Goal: Task Accomplishment & Management: Use online tool/utility

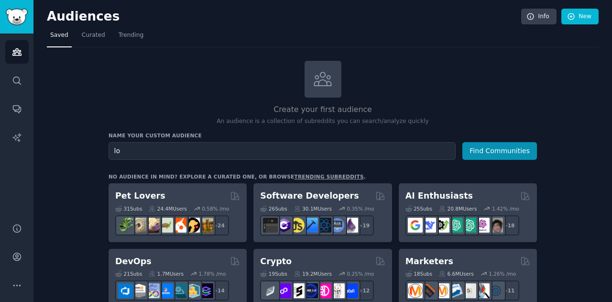
type input "l"
click at [502, 148] on button "Find Communities" at bounding box center [499, 151] width 75 height 18
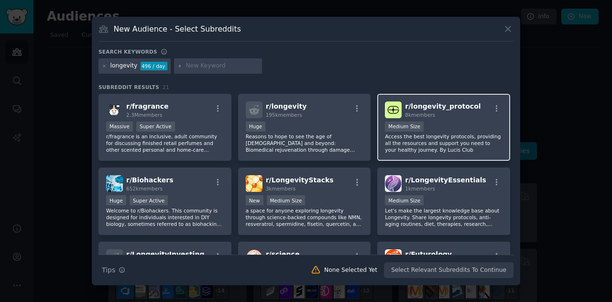
click at [437, 140] on p "Access the best longevity protocols, providing all the resources and support yo…" at bounding box center [444, 143] width 118 height 20
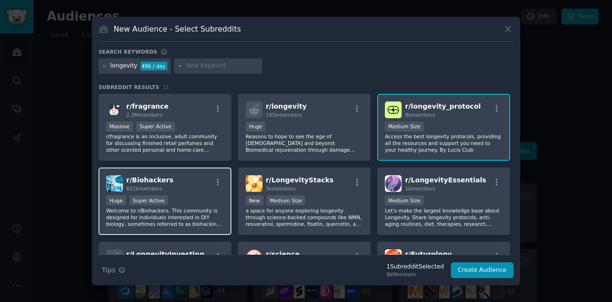
click at [172, 196] on div "Huge Super Active" at bounding box center [165, 201] width 118 height 12
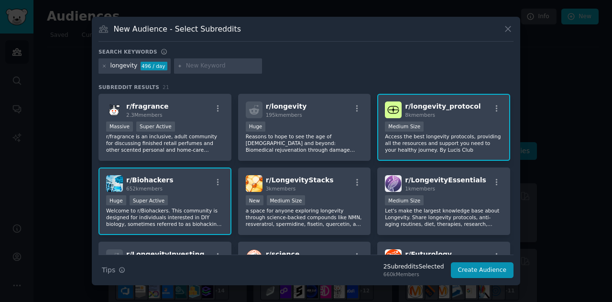
click at [167, 196] on div "Huge Super Active" at bounding box center [165, 201] width 118 height 12
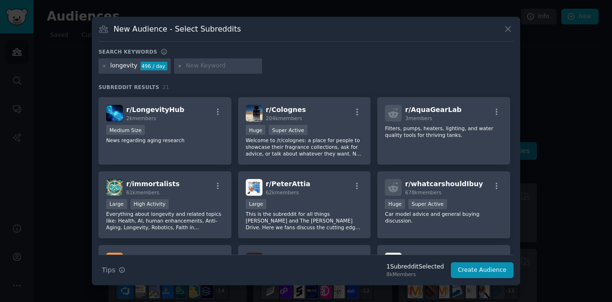
scroll to position [219, 0]
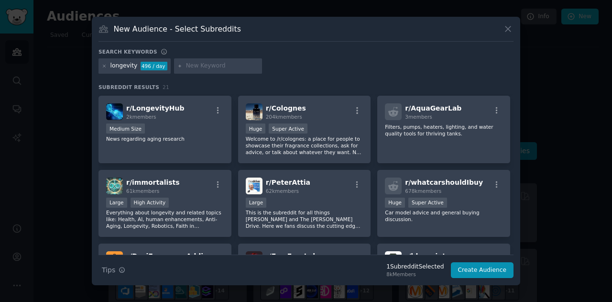
click at [529, 248] on div at bounding box center [306, 151] width 612 height 302
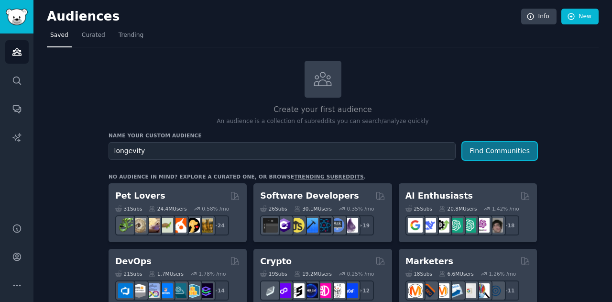
click at [493, 155] on button "Find Communities" at bounding box center [499, 151] width 75 height 18
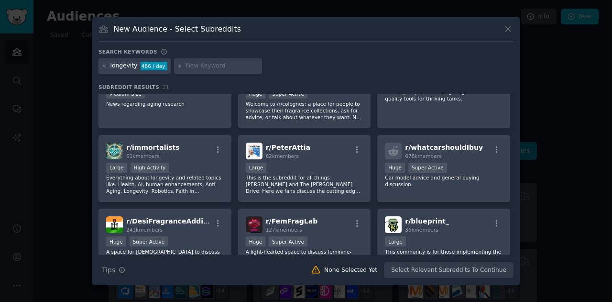
scroll to position [256, 0]
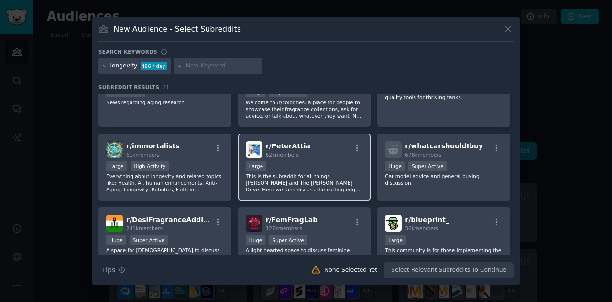
click at [314, 184] on p "This is the subreddit for all things [PERSON_NAME] and The [PERSON_NAME] Drive.…" at bounding box center [305, 183] width 118 height 20
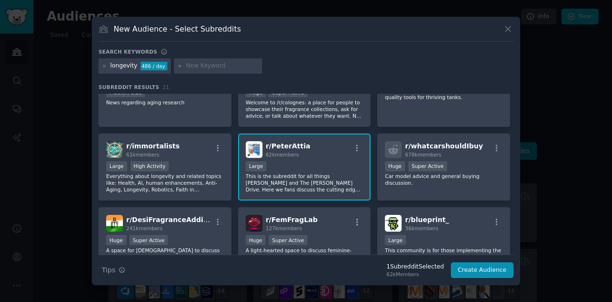
click at [307, 180] on p "This is the subreddit for all things [PERSON_NAME] and The [PERSON_NAME] Drive.…" at bounding box center [305, 183] width 118 height 20
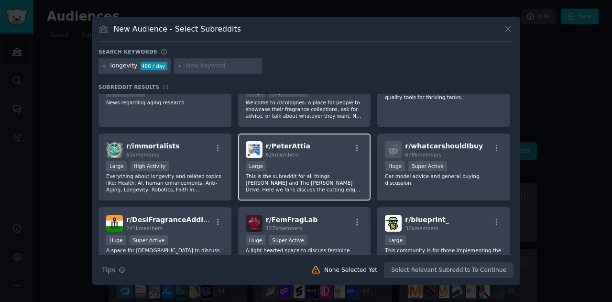
click at [290, 145] on span "r/ PeterAttia" at bounding box center [288, 146] width 44 height 8
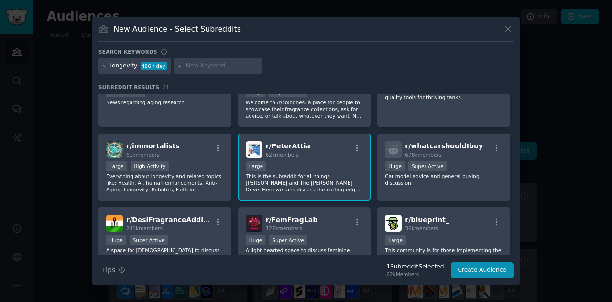
click at [299, 180] on p "This is the subreddit for all things [PERSON_NAME] and The [PERSON_NAME] Drive.…" at bounding box center [305, 183] width 118 height 20
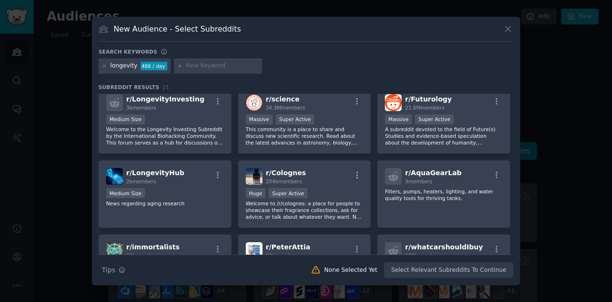
scroll to position [151, 0]
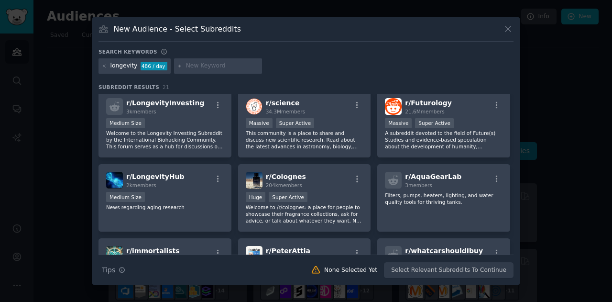
click at [515, 167] on div "New Audience - Select Subreddits Search keywords longevity 486 / day Subreddit …" at bounding box center [306, 151] width 428 height 268
click at [515, 164] on div "New Audience - Select Subreddits Search keywords longevity 486 / day Subreddit …" at bounding box center [306, 151] width 428 height 268
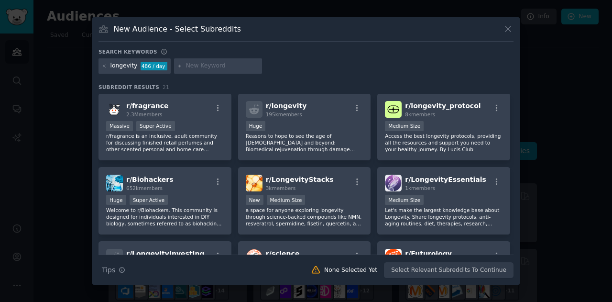
scroll to position [0, 0]
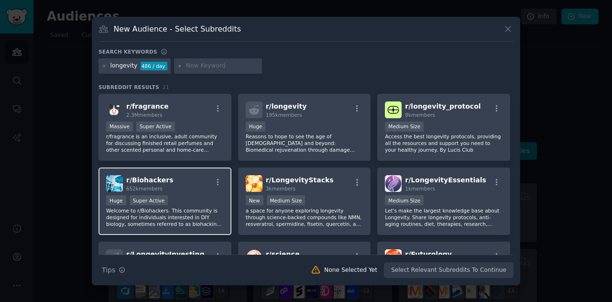
click at [188, 185] on div "r/ Biohackers 652k members" at bounding box center [165, 183] width 118 height 17
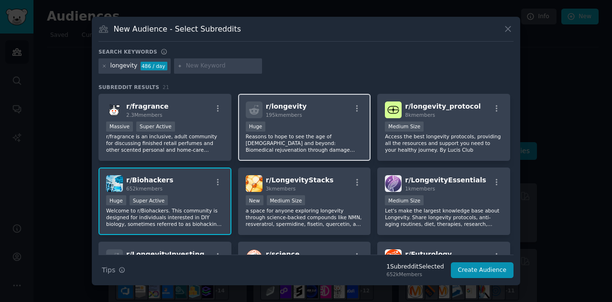
click at [295, 121] on div "100,000 - 1,000,000 members Huge" at bounding box center [305, 127] width 118 height 12
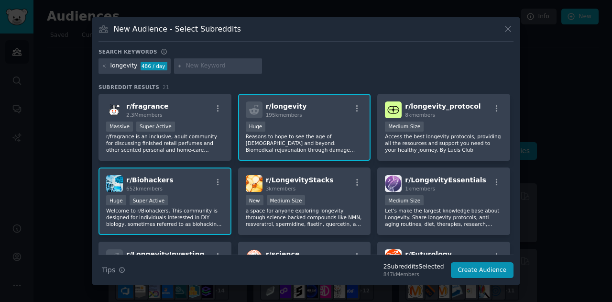
click at [514, 136] on div "New Audience - Select Subreddits Search keywords longevity 486 / day Subreddit …" at bounding box center [306, 151] width 428 height 268
drag, startPoint x: 514, startPoint y: 136, endPoint x: 514, endPoint y: 143, distance: 7.2
click at [514, 143] on div "New Audience - Select Subreddits Search keywords longevity 486 / day Subreddit …" at bounding box center [306, 151] width 428 height 268
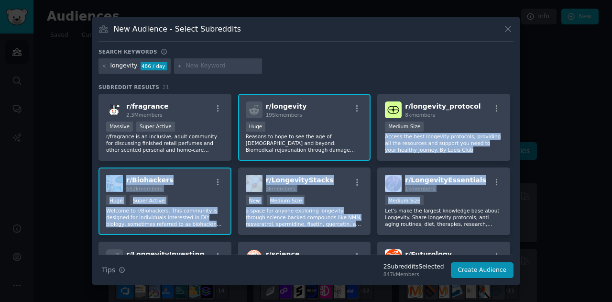
drag, startPoint x: 514, startPoint y: 129, endPoint x: 518, endPoint y: 197, distance: 68.5
click at [518, 197] on div "New Audience - Select Subreddits Search keywords longevity 486 / day Subreddit …" at bounding box center [306, 151] width 428 height 268
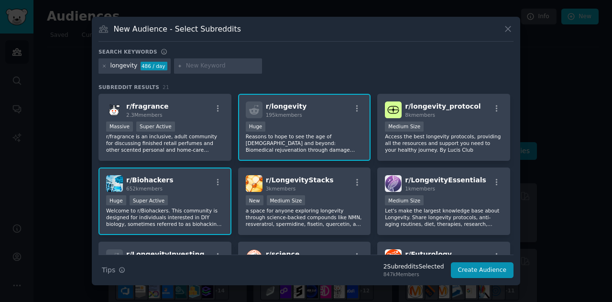
click at [542, 147] on div at bounding box center [306, 151] width 612 height 302
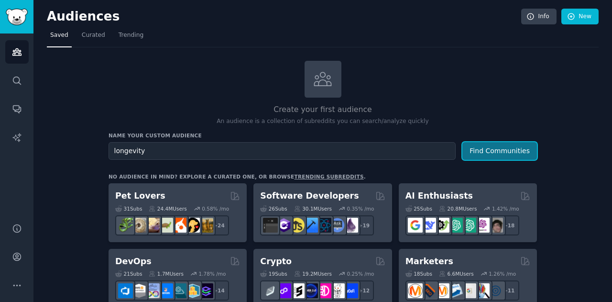
click at [482, 149] on button "Find Communities" at bounding box center [499, 151] width 75 height 18
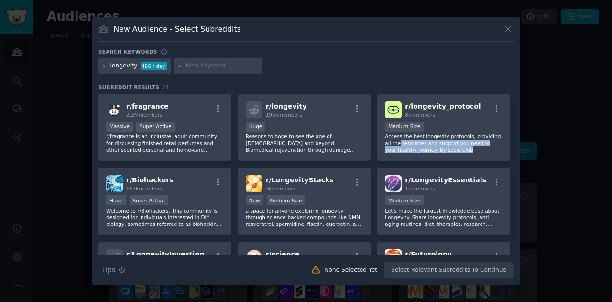
drag, startPoint x: 515, startPoint y: 137, endPoint x: 513, endPoint y: 160, distance: 23.6
click at [513, 160] on div "New Audience - Select Subreddits Search keywords longevity 486 / day Subreddit …" at bounding box center [306, 151] width 428 height 268
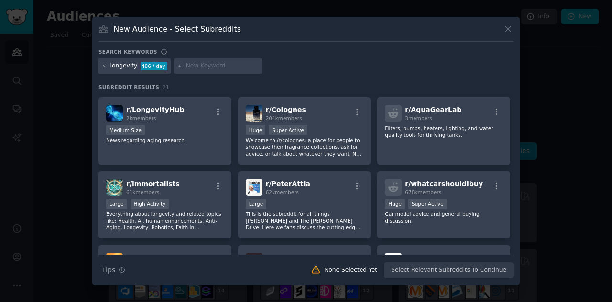
scroll to position [217, 0]
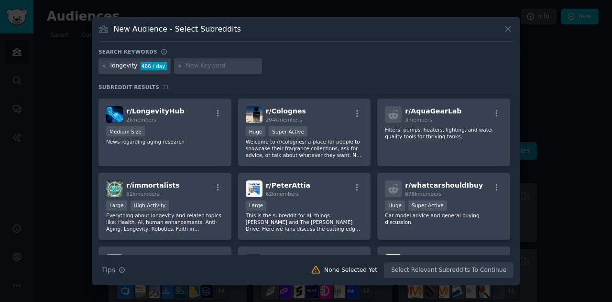
click at [522, 244] on div at bounding box center [306, 151] width 612 height 302
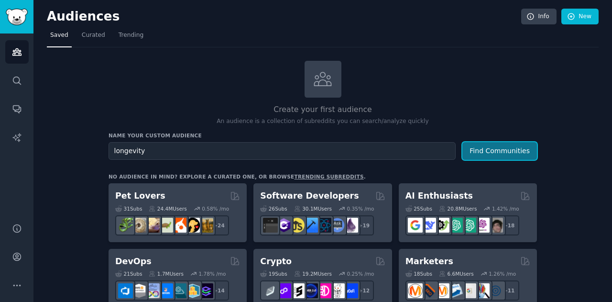
click at [485, 155] on button "Find Communities" at bounding box center [499, 151] width 75 height 18
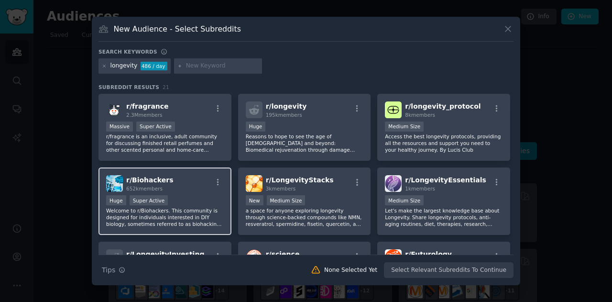
click at [181, 191] on div "r/ Biohackers 652k members" at bounding box center [165, 183] width 118 height 17
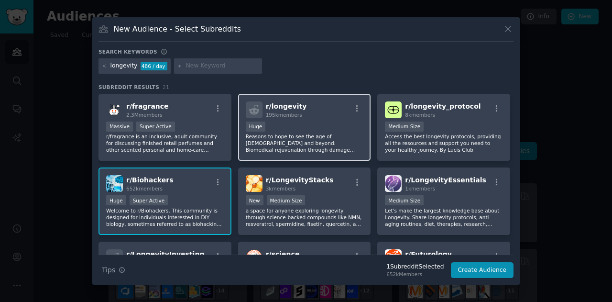
click at [282, 143] on p "Reasons to hope to see the age of [DEMOGRAPHIC_DATA] and beyond: Biomedical rej…" at bounding box center [305, 143] width 118 height 20
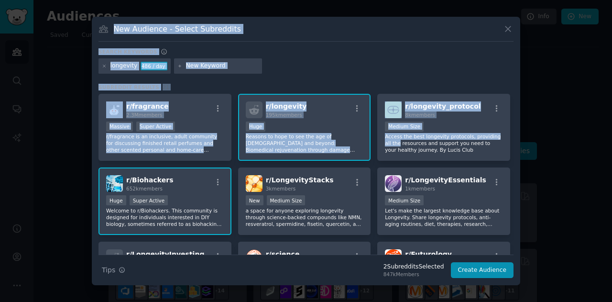
drag, startPoint x: 514, startPoint y: 137, endPoint x: 518, endPoint y: 180, distance: 43.2
click at [518, 180] on div "New Audience - Select Subreddits Search keywords longevity 486 / day Subreddit …" at bounding box center [306, 151] width 428 height 268
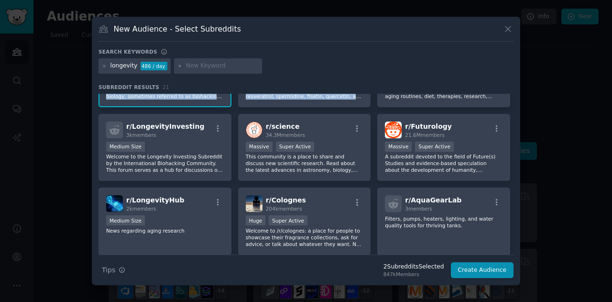
scroll to position [125, 0]
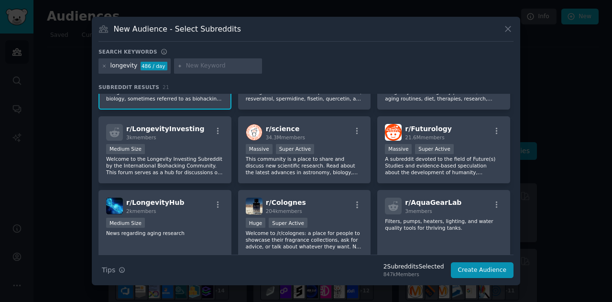
click at [520, 149] on div "New Audience - Select Subreddits Search keywords longevity 486 / day Subreddit …" at bounding box center [306, 151] width 428 height 268
drag, startPoint x: 520, startPoint y: 149, endPoint x: 514, endPoint y: 163, distance: 15.6
click at [514, 163] on div "New Audience - Select Subreddits Search keywords longevity 486 / day Subreddit …" at bounding box center [306, 151] width 428 height 268
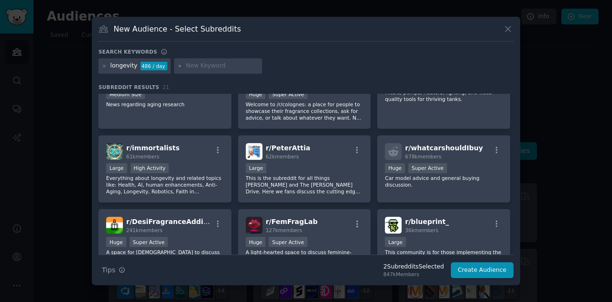
scroll to position [255, 0]
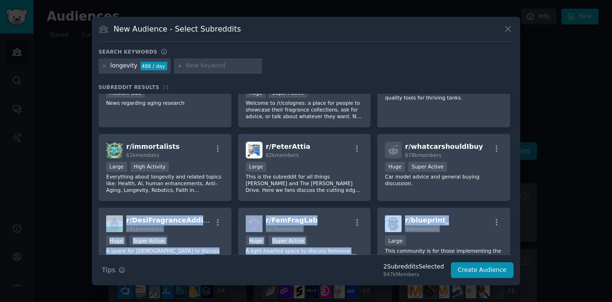
drag, startPoint x: 514, startPoint y: 202, endPoint x: 513, endPoint y: 209, distance: 6.7
click at [513, 209] on div "New Audience - Select Subreddits Search keywords longevity 486 / day Subreddit …" at bounding box center [306, 151] width 428 height 268
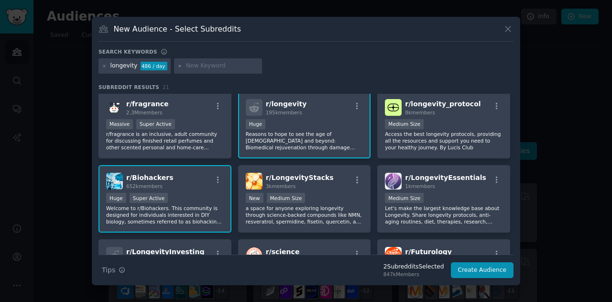
scroll to position [0, 0]
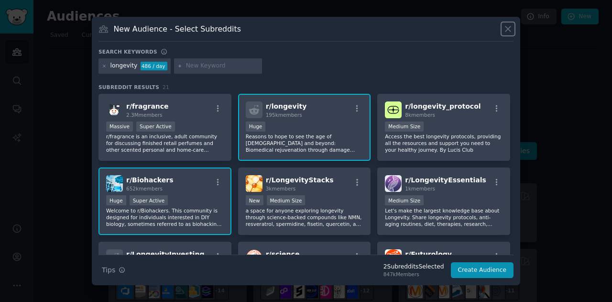
click at [505, 30] on icon at bounding box center [508, 29] width 10 height 10
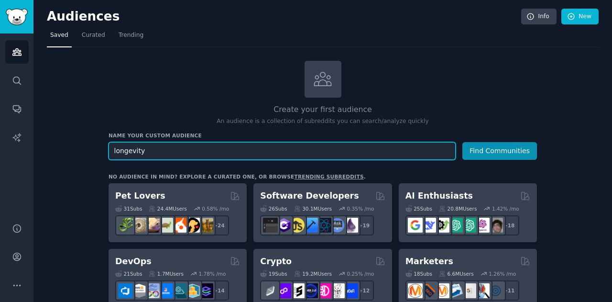
click at [163, 149] on input "longevity" at bounding box center [282, 151] width 347 height 18
click at [163, 149] on input "longevit" at bounding box center [282, 151] width 347 height 18
type input "l"
type input "aging"
click at [462, 142] on button "Find Communities" at bounding box center [499, 151] width 75 height 18
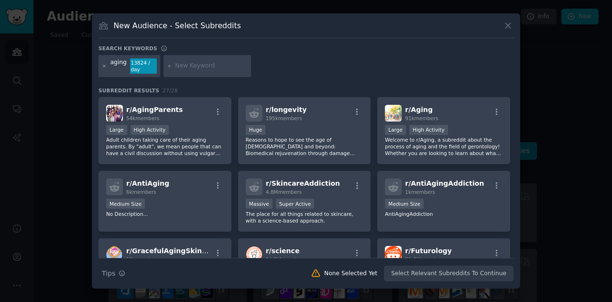
click at [102, 64] on icon at bounding box center [104, 66] width 5 height 5
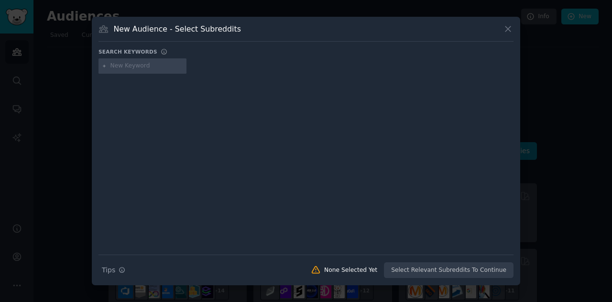
click at [125, 68] on input "text" at bounding box center [146, 66] width 73 height 9
type input "growing older"
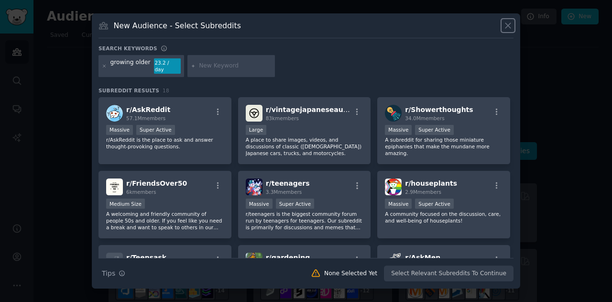
click at [506, 30] on icon at bounding box center [508, 26] width 10 height 10
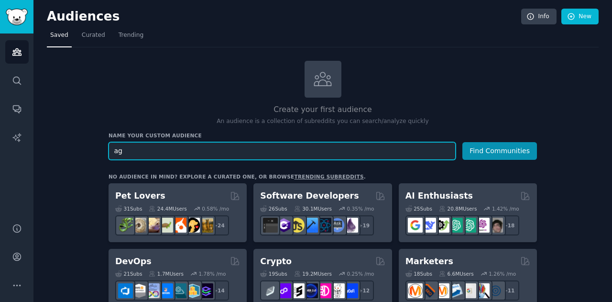
type input "a"
type input "[DEMOGRAPHIC_DATA] entrepreneurs"
click at [462, 142] on button "Find Communities" at bounding box center [499, 151] width 75 height 18
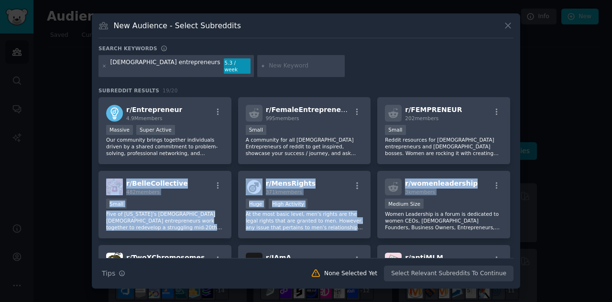
drag, startPoint x: 514, startPoint y: 163, endPoint x: 517, endPoint y: 184, distance: 21.3
click at [517, 184] on div "New Audience - Select Subreddits Search keywords [DEMOGRAPHIC_DATA] entrepreneu…" at bounding box center [306, 150] width 428 height 275
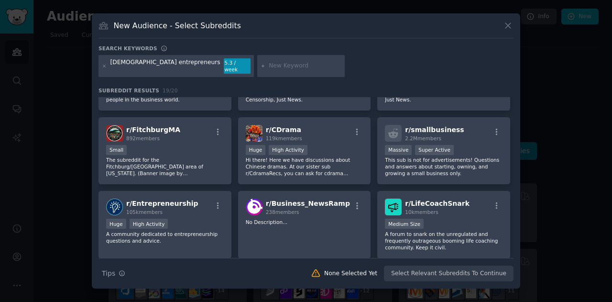
scroll to position [264, 0]
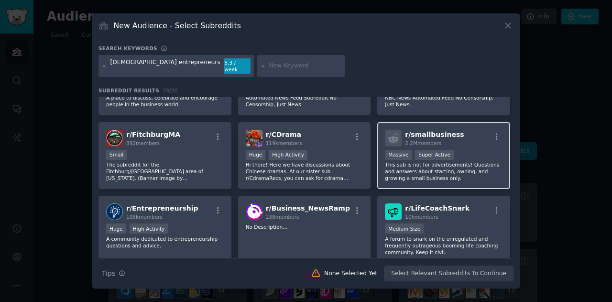
click at [444, 134] on span "r/ smallbusiness" at bounding box center [434, 135] width 59 height 8
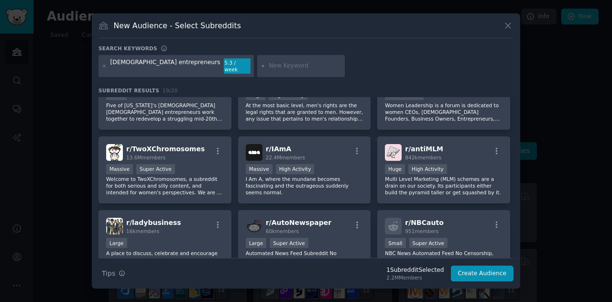
scroll to position [102, 0]
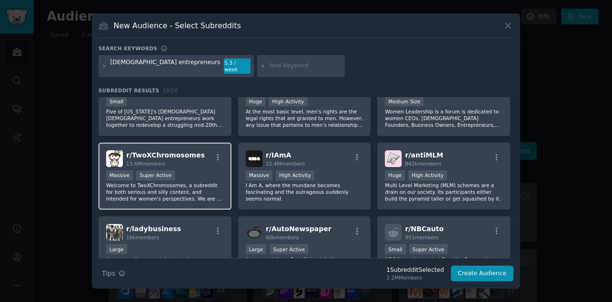
click at [188, 164] on div "r/ TwoXChromosomes 13.6M members Massive Super Active Welcome to TwoXChromosome…" at bounding box center [165, 175] width 133 height 67
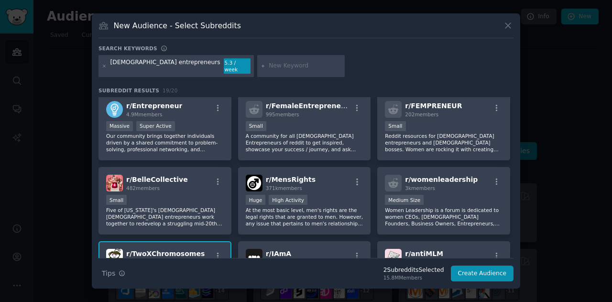
scroll to position [0, 0]
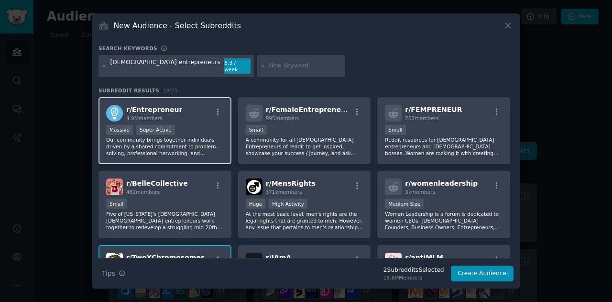
click at [207, 112] on div "r/ Entrepreneur 4.9M members" at bounding box center [165, 113] width 118 height 17
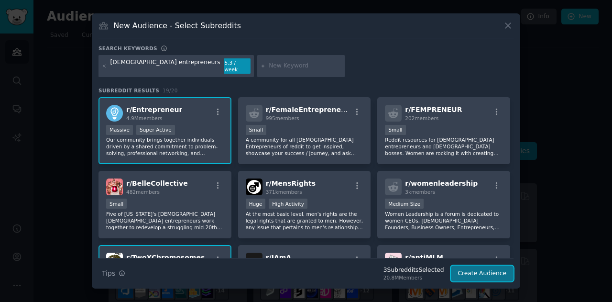
click at [489, 270] on button "Create Audience" at bounding box center [482, 273] width 63 height 16
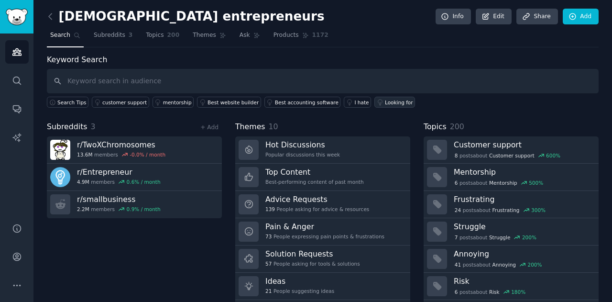
click at [377, 102] on icon at bounding box center [380, 102] width 7 height 7
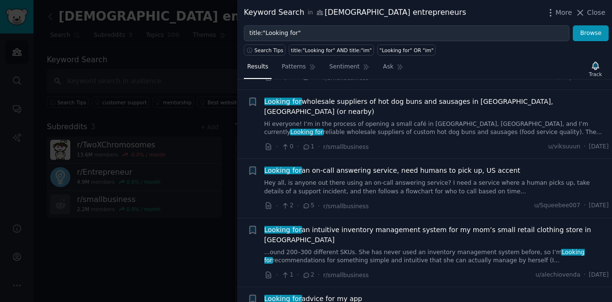
scroll to position [243, 0]
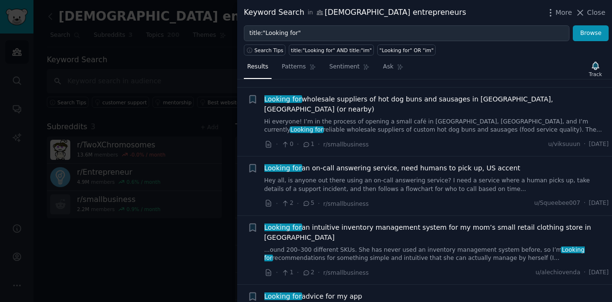
click at [270, 199] on icon at bounding box center [268, 203] width 9 height 9
click at [337, 69] on span "Sentiment" at bounding box center [344, 67] width 30 height 9
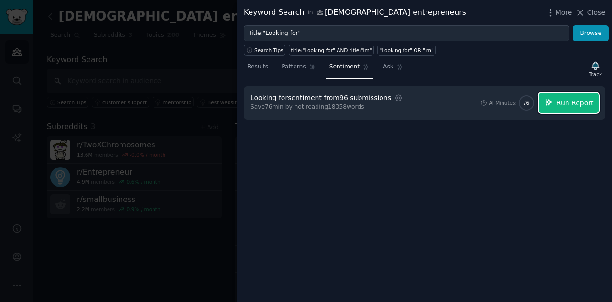
click at [580, 103] on span "Run Report" at bounding box center [575, 103] width 37 height 10
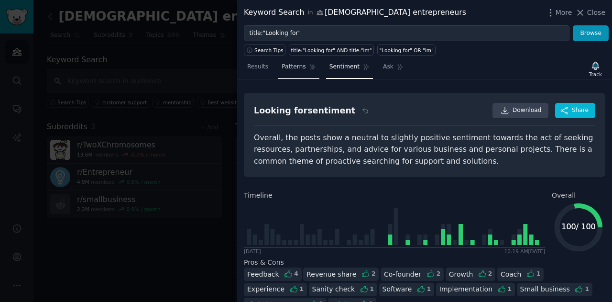
click at [294, 70] on span "Patterns" at bounding box center [294, 67] width 24 height 9
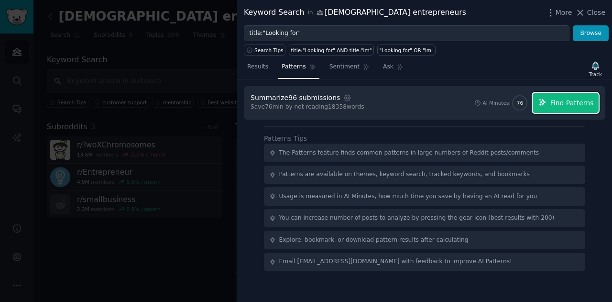
click at [561, 105] on span "Find Patterns" at bounding box center [572, 103] width 44 height 10
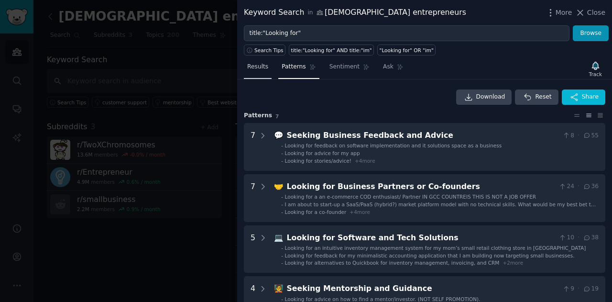
click at [262, 76] on link "Results" at bounding box center [258, 69] width 28 height 20
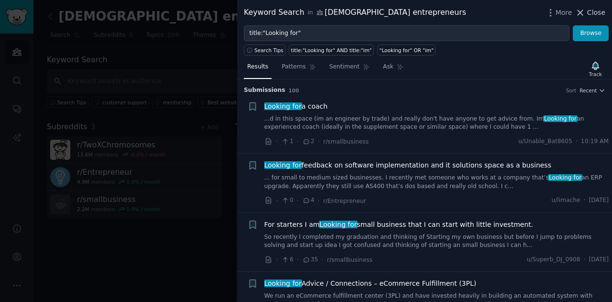
click at [594, 14] on span "Close" at bounding box center [596, 13] width 18 height 10
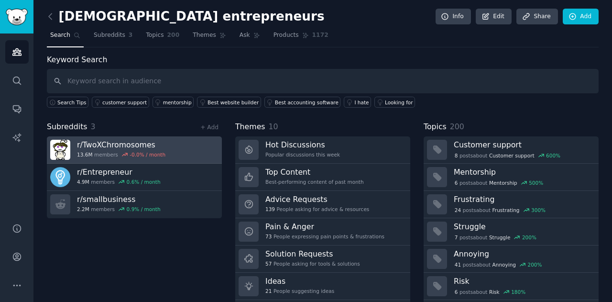
click at [94, 145] on h3 "r/ TwoXChromosomes" at bounding box center [121, 145] width 88 height 10
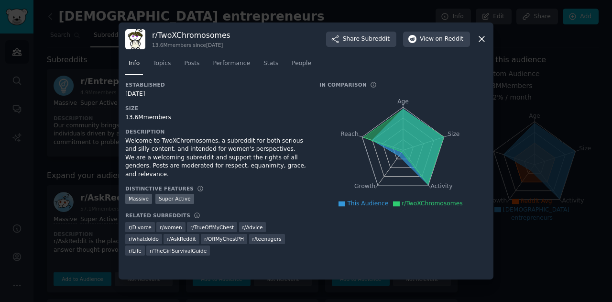
click at [482, 38] on icon at bounding box center [482, 39] width 10 height 10
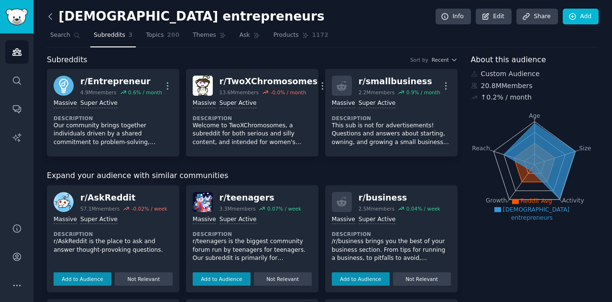
click at [50, 17] on icon at bounding box center [50, 16] width 10 height 10
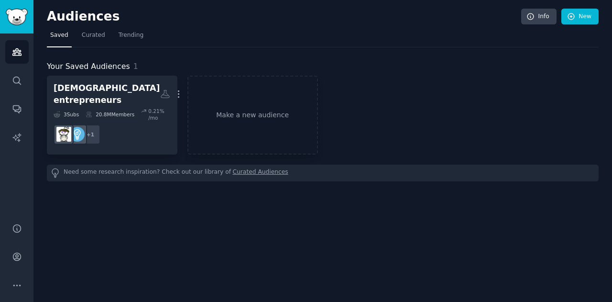
click at [50, 17] on h2 "Audiences" at bounding box center [284, 16] width 474 height 15
click at [579, 21] on link "New" at bounding box center [579, 17] width 37 height 16
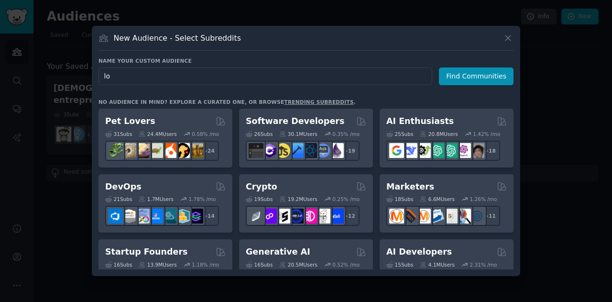
type input "l"
type input "food as medicine"
click button "Find Communities" at bounding box center [476, 76] width 75 height 18
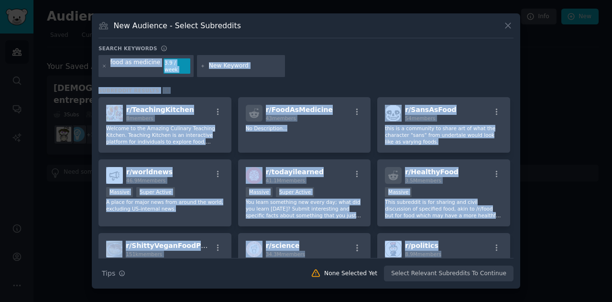
drag, startPoint x: 515, startPoint y: 200, endPoint x: 508, endPoint y: 55, distance: 144.6
click at [508, 55] on div "New Audience - Select Subreddits Search keywords food as medicine 3.9 / week Su…" at bounding box center [306, 150] width 428 height 275
click at [508, 28] on icon at bounding box center [507, 25] width 5 height 5
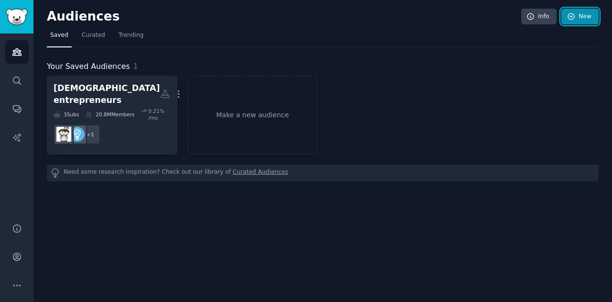
click at [583, 17] on link "New" at bounding box center [579, 17] width 37 height 16
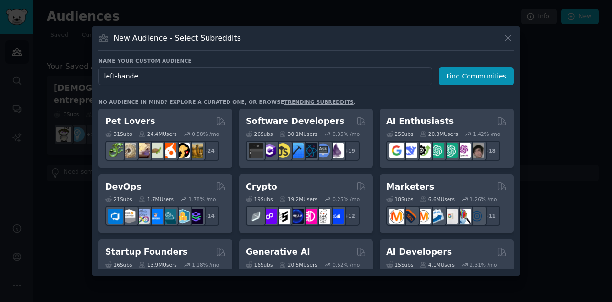
type input "left-handed"
click button "Find Communities" at bounding box center [476, 76] width 75 height 18
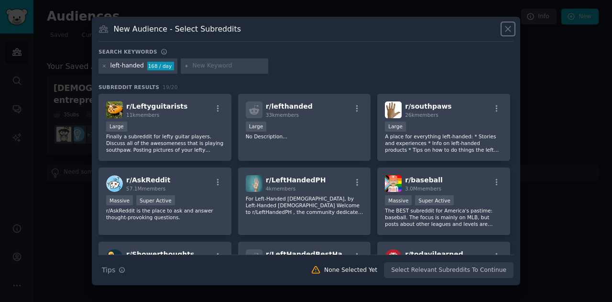
click at [509, 28] on icon at bounding box center [507, 29] width 5 height 5
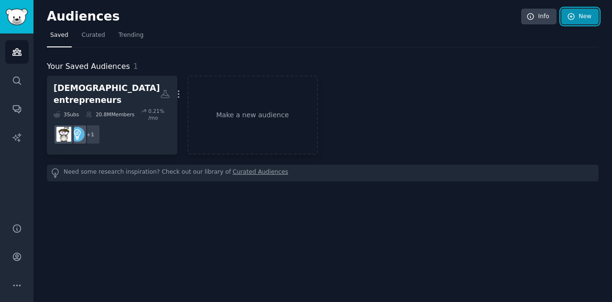
click at [578, 13] on link "New" at bounding box center [579, 17] width 37 height 16
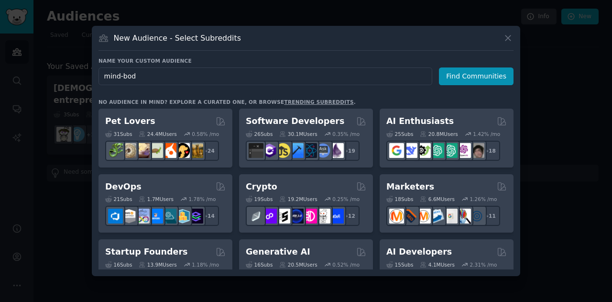
type input "mind-body"
click button "Find Communities" at bounding box center [476, 76] width 75 height 18
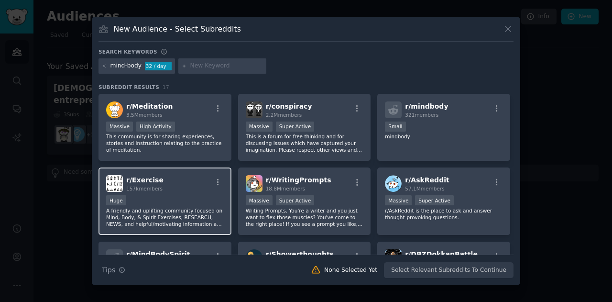
click at [127, 193] on div "r/ Exercise 157k members Huge A friendly and uplifting community focused on Min…" at bounding box center [165, 200] width 133 height 67
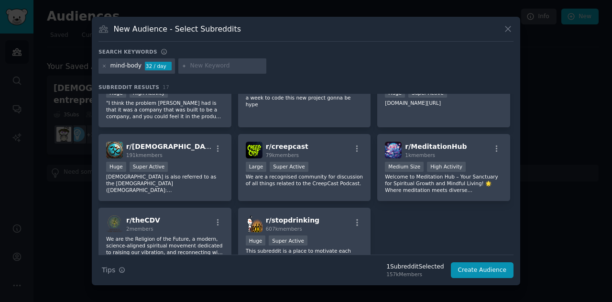
scroll to position [262, 0]
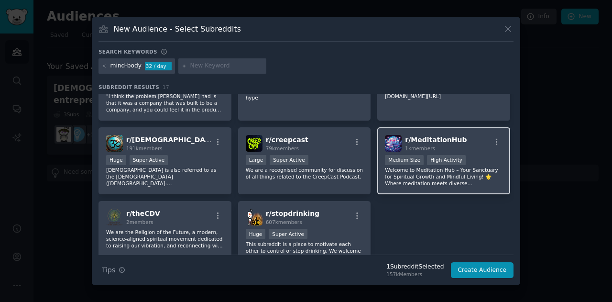
click at [479, 170] on p "Welcome to Meditation Hub – Your Sanctuary for Spiritual Growth and Mindful Liv…" at bounding box center [444, 176] width 118 height 20
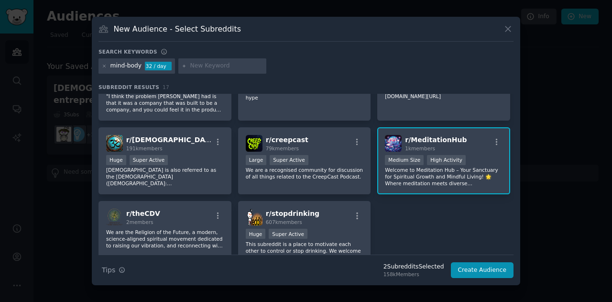
click at [476, 170] on p "Welcome to Meditation Hub – Your Sanctuary for Spiritual Growth and Mindful Liv…" at bounding box center [444, 176] width 118 height 20
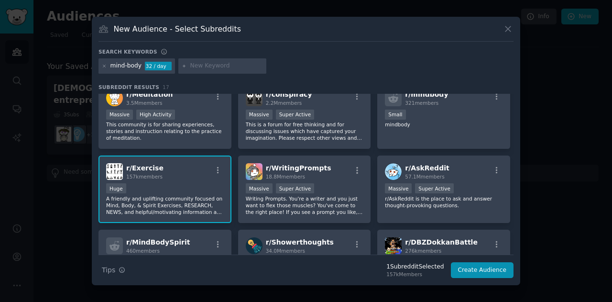
scroll to position [0, 0]
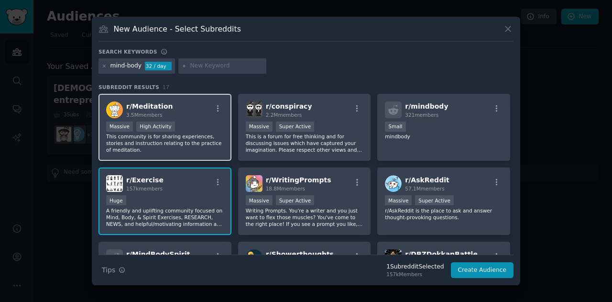
click at [124, 138] on p "This community is for sharing experiences, stories and instruction relating to …" at bounding box center [165, 143] width 118 height 20
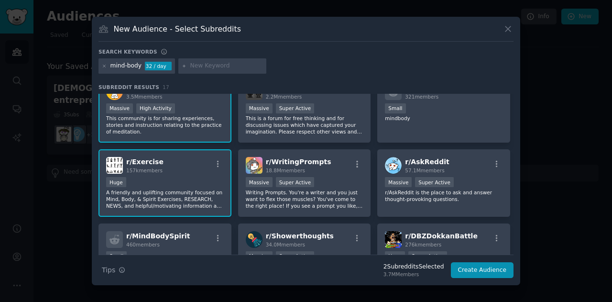
scroll to position [14, 0]
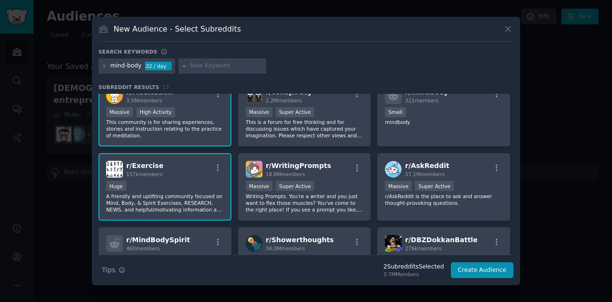
click at [146, 169] on span "r/ Exercise" at bounding box center [144, 166] width 37 height 8
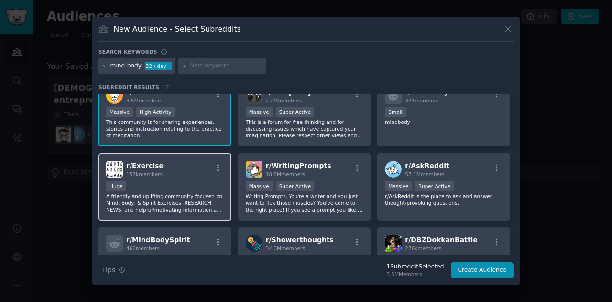
scroll to position [0, 0]
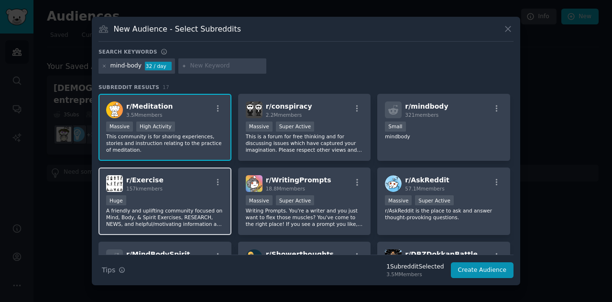
click at [172, 199] on div "Huge" at bounding box center [165, 201] width 118 height 12
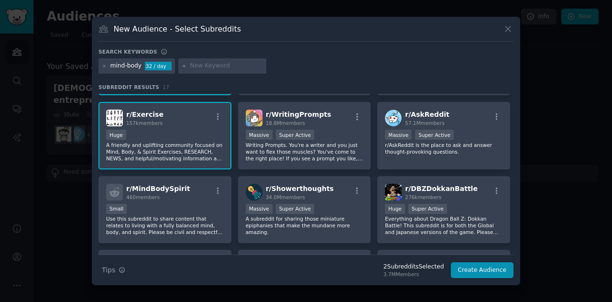
scroll to position [70, 0]
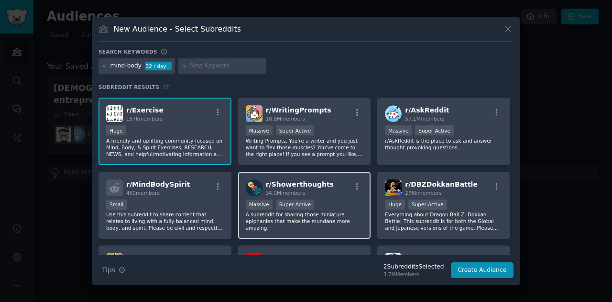
click at [270, 213] on p "A subreddit for sharing those miniature epiphanies that make the mundane more a…" at bounding box center [305, 221] width 118 height 20
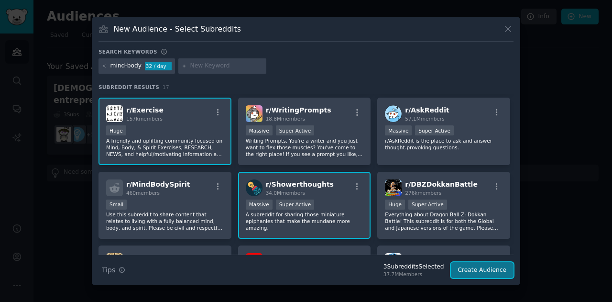
click at [468, 269] on button "Create Audience" at bounding box center [482, 270] width 63 height 16
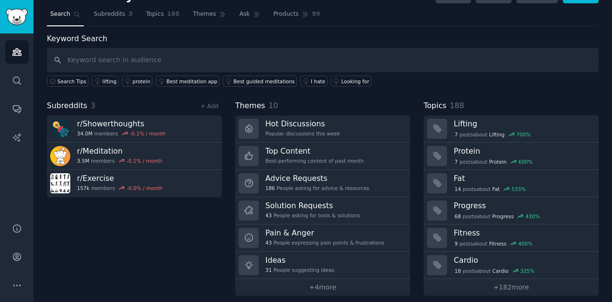
scroll to position [28, 0]
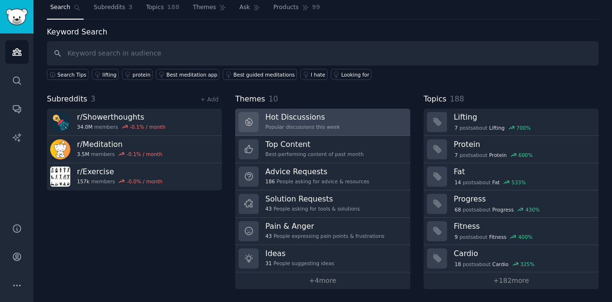
click at [286, 121] on div "Hot Discussions Popular discussions this week" at bounding box center [302, 122] width 75 height 20
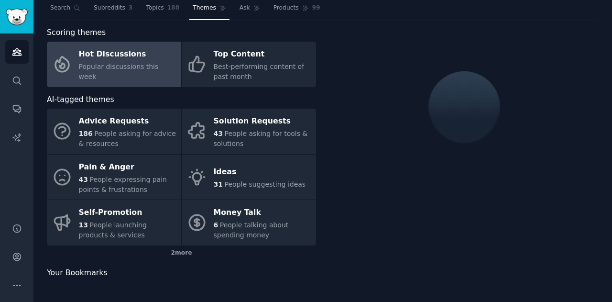
scroll to position [28, 0]
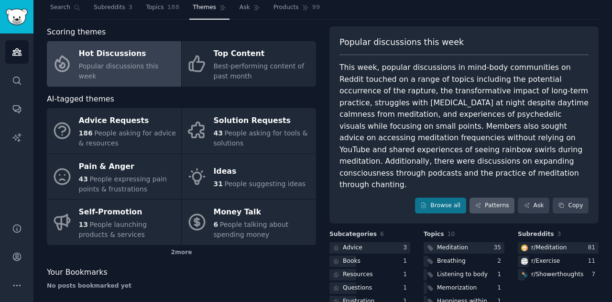
click at [489, 197] on link "Patterns" at bounding box center [492, 205] width 45 height 16
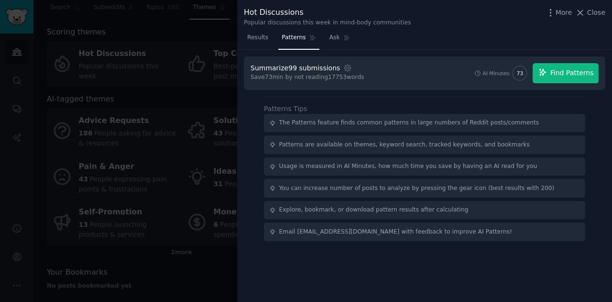
click at [585, 74] on span "Find Patterns" at bounding box center [572, 73] width 44 height 10
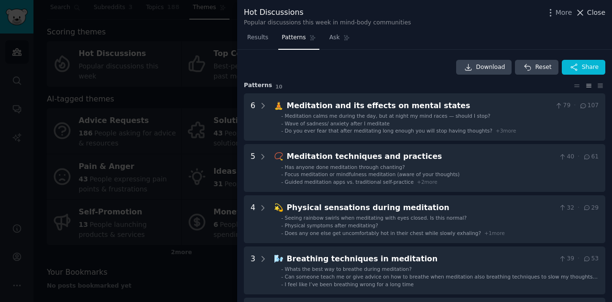
click at [582, 14] on icon at bounding box center [580, 13] width 10 height 10
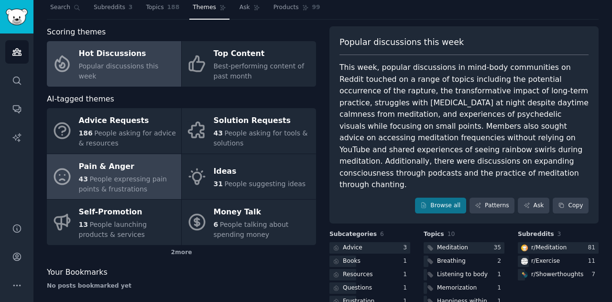
click at [114, 171] on div "Pain & Anger" at bounding box center [128, 166] width 98 height 15
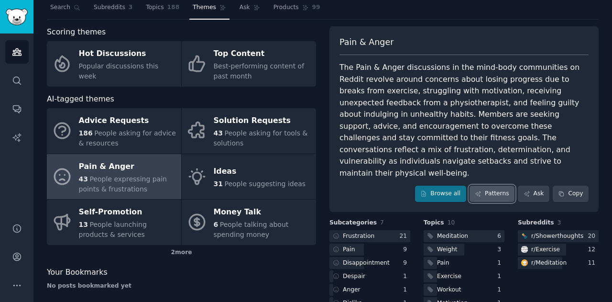
click at [498, 186] on link "Patterns" at bounding box center [492, 194] width 45 height 16
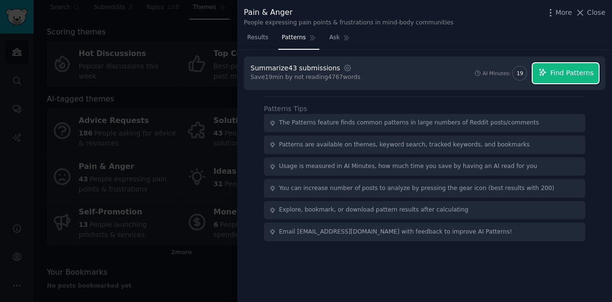
click at [570, 67] on button "Find Patterns" at bounding box center [566, 73] width 66 height 20
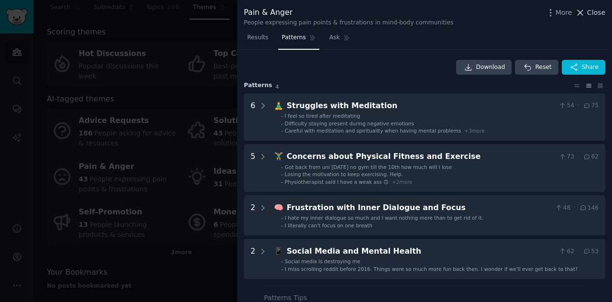
click at [582, 11] on icon at bounding box center [580, 13] width 10 height 10
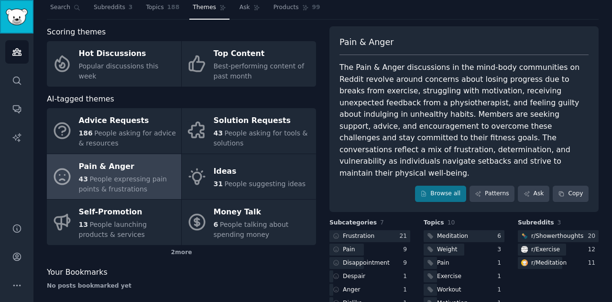
click at [11, 22] on img "Sidebar" at bounding box center [17, 17] width 22 height 17
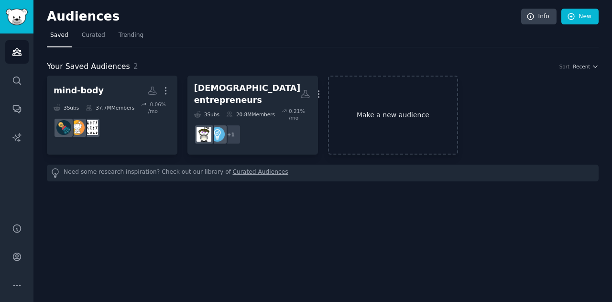
click at [389, 112] on link "Make a new audience" at bounding box center [393, 115] width 131 height 79
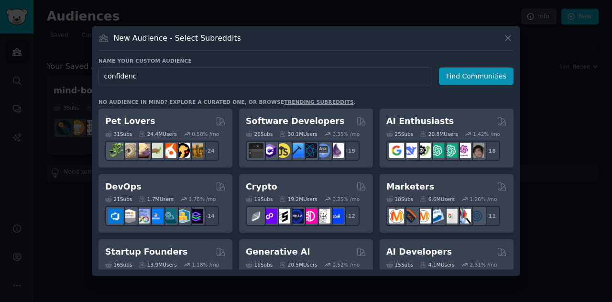
type input "confidence"
click button "Find Communities" at bounding box center [476, 76] width 75 height 18
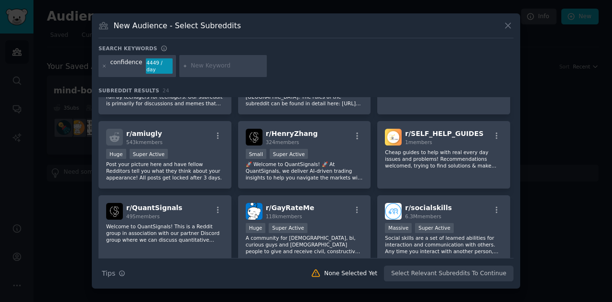
scroll to position [199, 0]
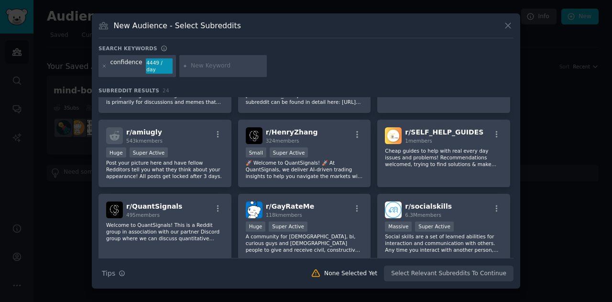
click at [523, 226] on div at bounding box center [306, 151] width 612 height 302
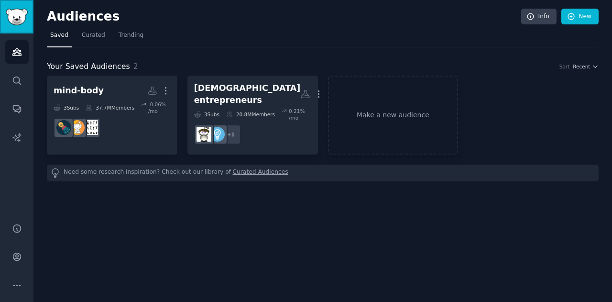
click at [17, 27] on link "Sidebar" at bounding box center [16, 16] width 33 height 33
click at [407, 117] on link "Make a new audience" at bounding box center [393, 115] width 131 height 79
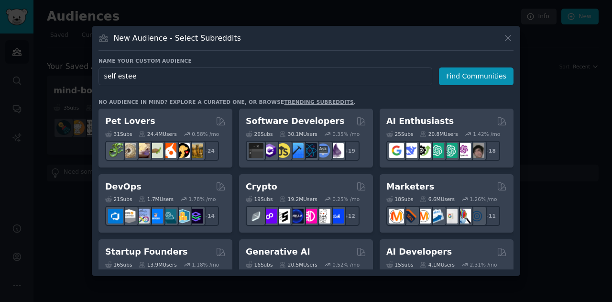
type input "self esteem"
click button "Find Communities" at bounding box center [476, 76] width 75 height 18
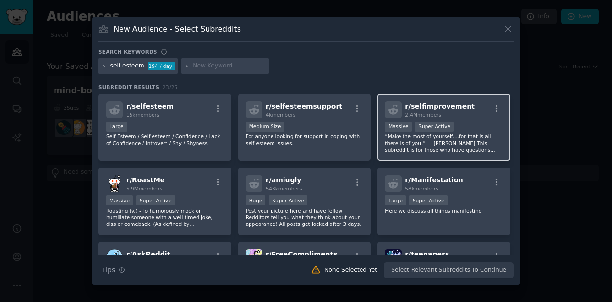
click at [449, 115] on div "2.4M members" at bounding box center [440, 114] width 70 height 7
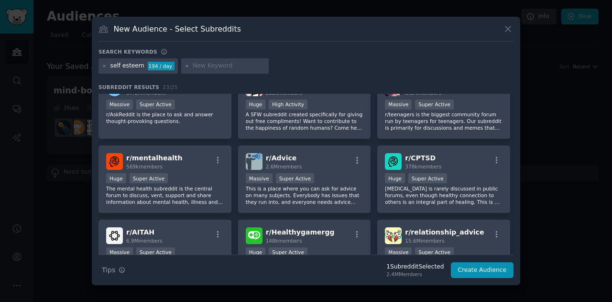
scroll to position [167, 0]
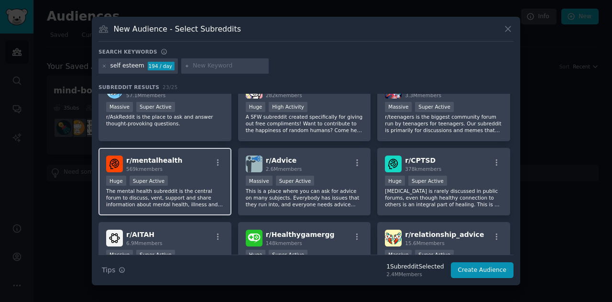
click at [185, 193] on p "The mental health subreddit is the central forum to discuss, vent, support and …" at bounding box center [165, 197] width 118 height 20
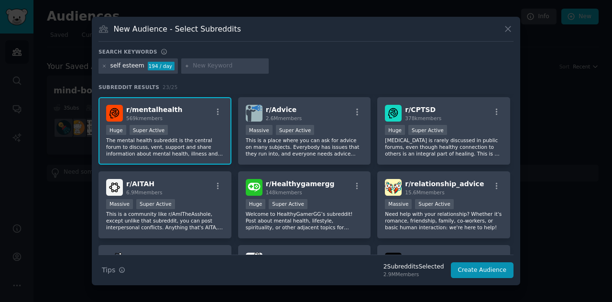
scroll to position [219, 0]
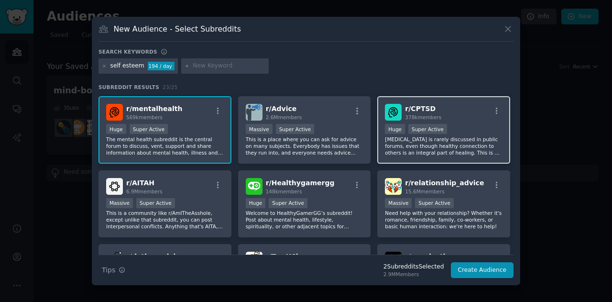
click at [466, 136] on p "[MEDICAL_DATA] is rarely discussed in public forums, even though healthy connec…" at bounding box center [444, 146] width 118 height 20
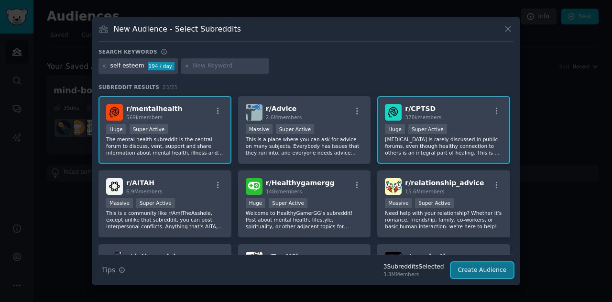
click at [489, 272] on button "Create Audience" at bounding box center [482, 270] width 63 height 16
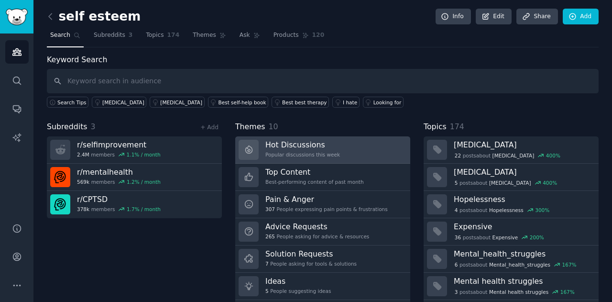
click at [289, 148] on h3 "Hot Discussions" at bounding box center [302, 145] width 75 height 10
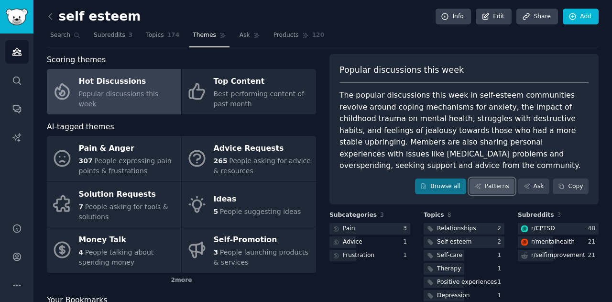
click at [495, 188] on link "Patterns" at bounding box center [492, 186] width 45 height 16
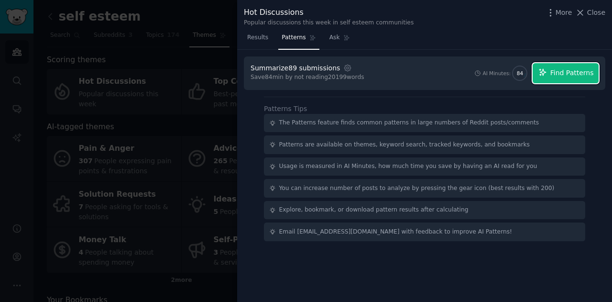
click at [569, 75] on span "Find Patterns" at bounding box center [572, 73] width 44 height 10
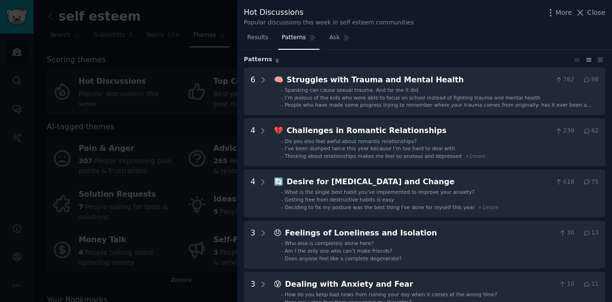
scroll to position [26, 0]
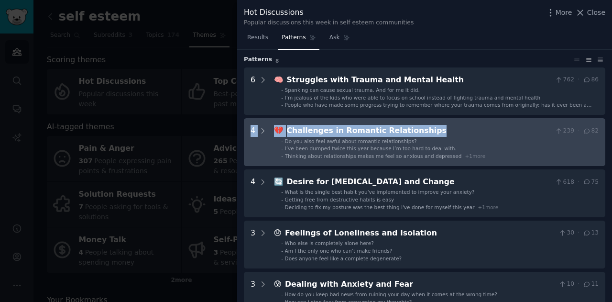
drag, startPoint x: 600, startPoint y: 110, endPoint x: 516, endPoint y: 144, distance: 89.9
click at [516, 144] on div "6 🧠 Struggles with Trauma and Mental Health 762 · 86 - Spanking can cause sexua…" at bounding box center [424, 269] width 361 height 405
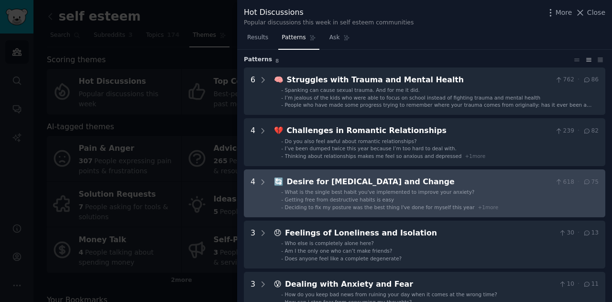
click at [363, 184] on div "Desire for [MEDICAL_DATA] and Change" at bounding box center [419, 182] width 265 height 12
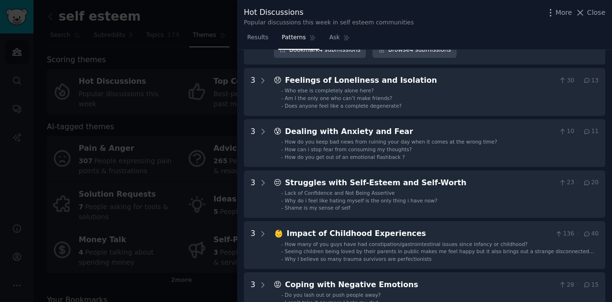
scroll to position [391, 0]
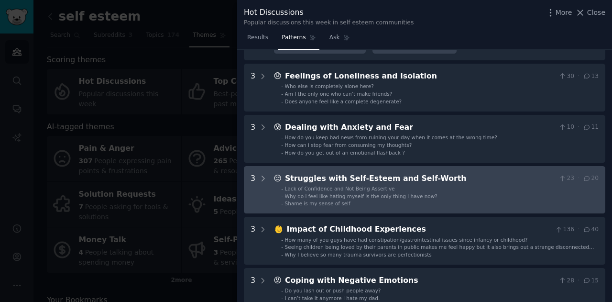
click at [486, 182] on div "Struggles with Self-Esteem and Self-Worth" at bounding box center [420, 179] width 270 height 12
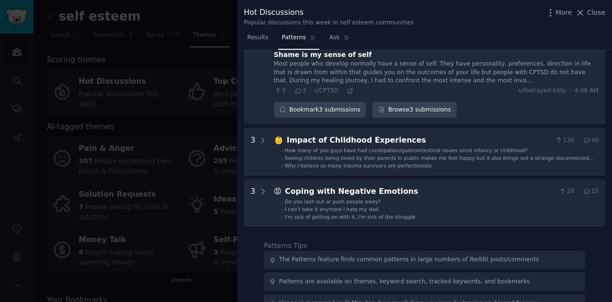
scroll to position [640, 0]
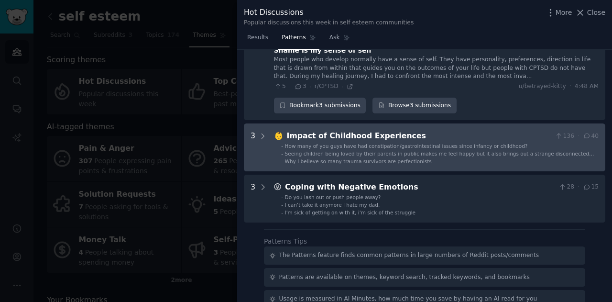
click at [450, 160] on li "- Why I believe so many trauma survivors are perfectionists" at bounding box center [440, 161] width 318 height 7
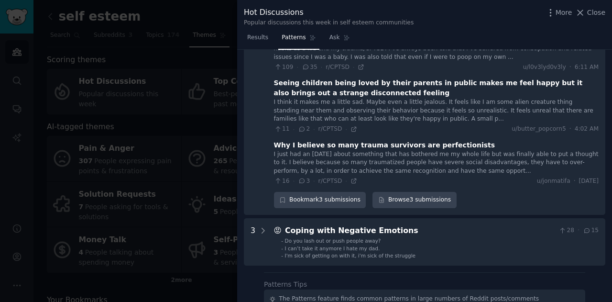
scroll to position [776, 0]
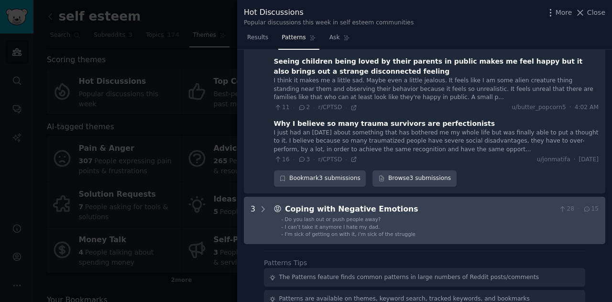
click at [466, 223] on li "- I can’t take it anymore I hate my dad." at bounding box center [440, 226] width 318 height 7
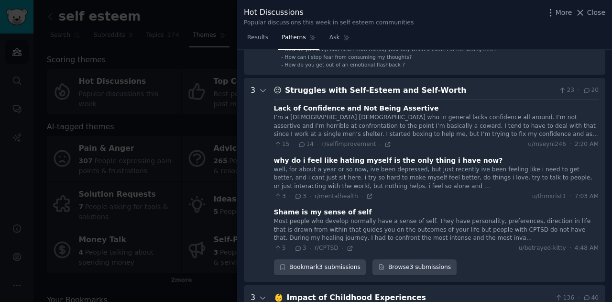
scroll to position [478, 0]
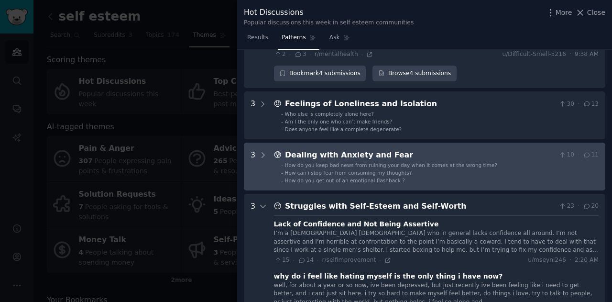
click at [483, 177] on li "- How do you get out of an emotional flashback ?" at bounding box center [440, 180] width 318 height 7
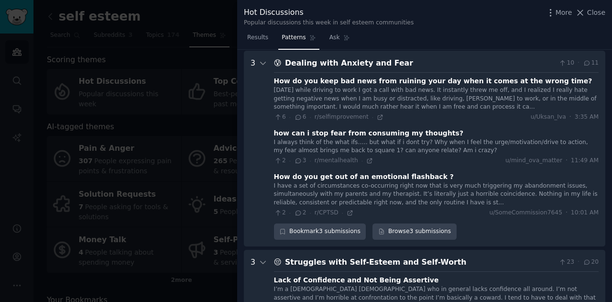
scroll to position [456, 0]
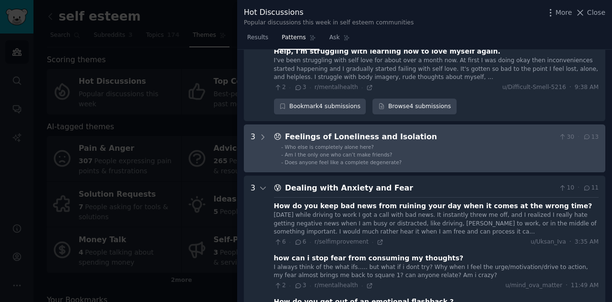
click at [492, 151] on ul "- Who else is completely alone here? - Am I the only one who can’t make friends…" at bounding box center [436, 154] width 324 height 22
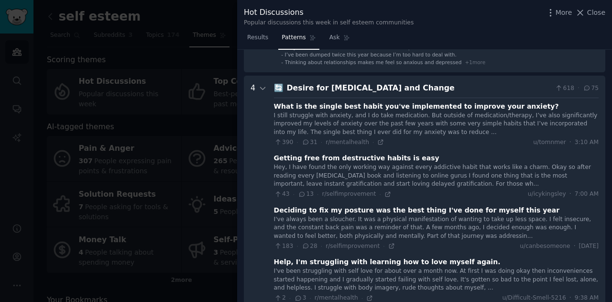
scroll to position [116, 0]
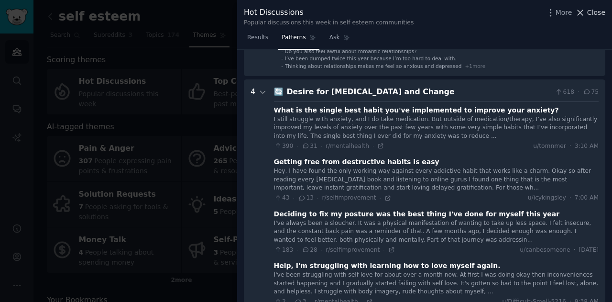
click at [585, 11] on icon at bounding box center [580, 13] width 10 height 10
